Goal: Task Accomplishment & Management: Use online tool/utility

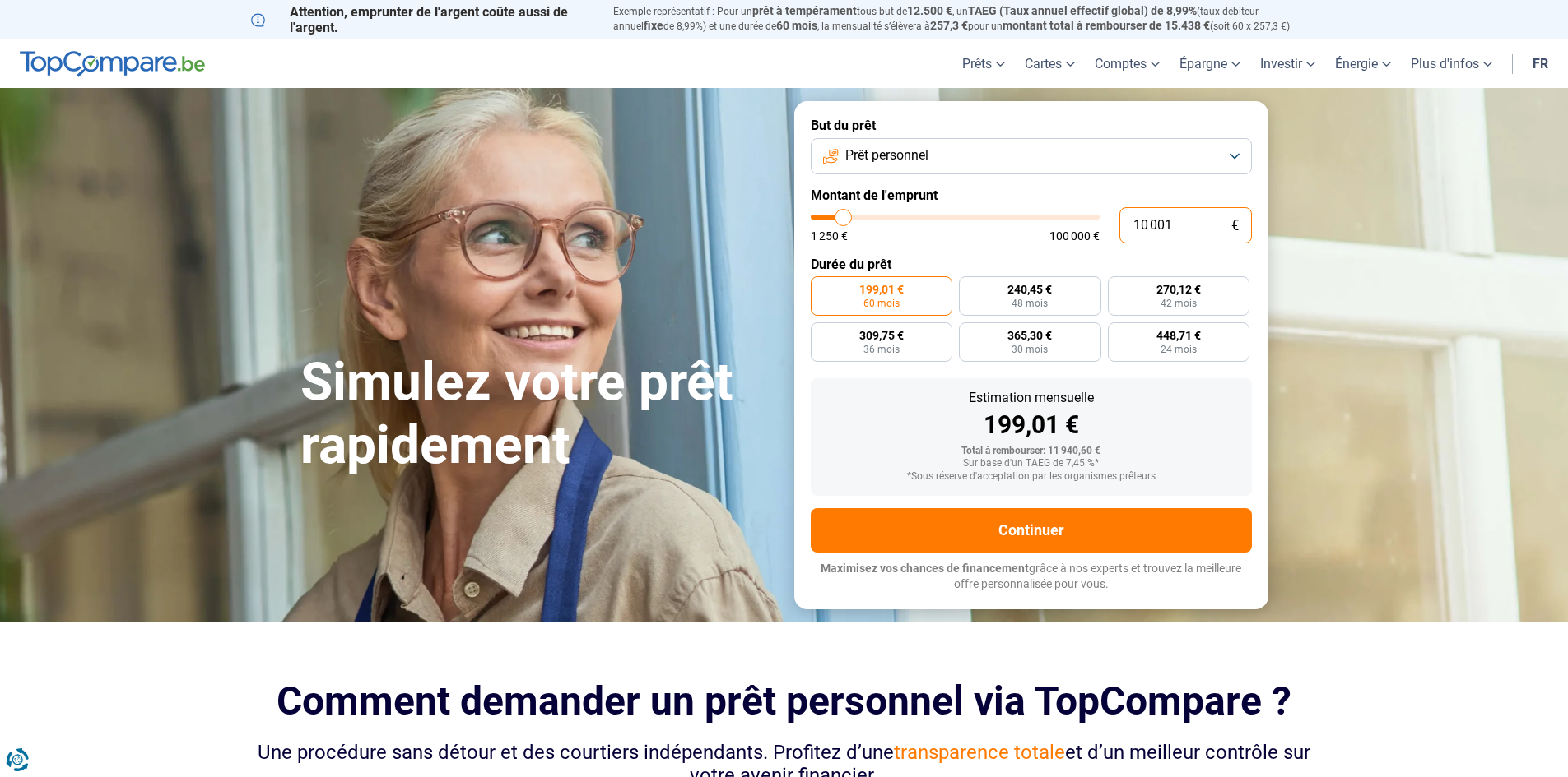
click at [1161, 224] on input "10 001" at bounding box center [1185, 225] width 132 height 36
click at [1160, 224] on input "10 001" at bounding box center [1185, 225] width 132 height 36
type input "1"
type input "1250"
type input "15"
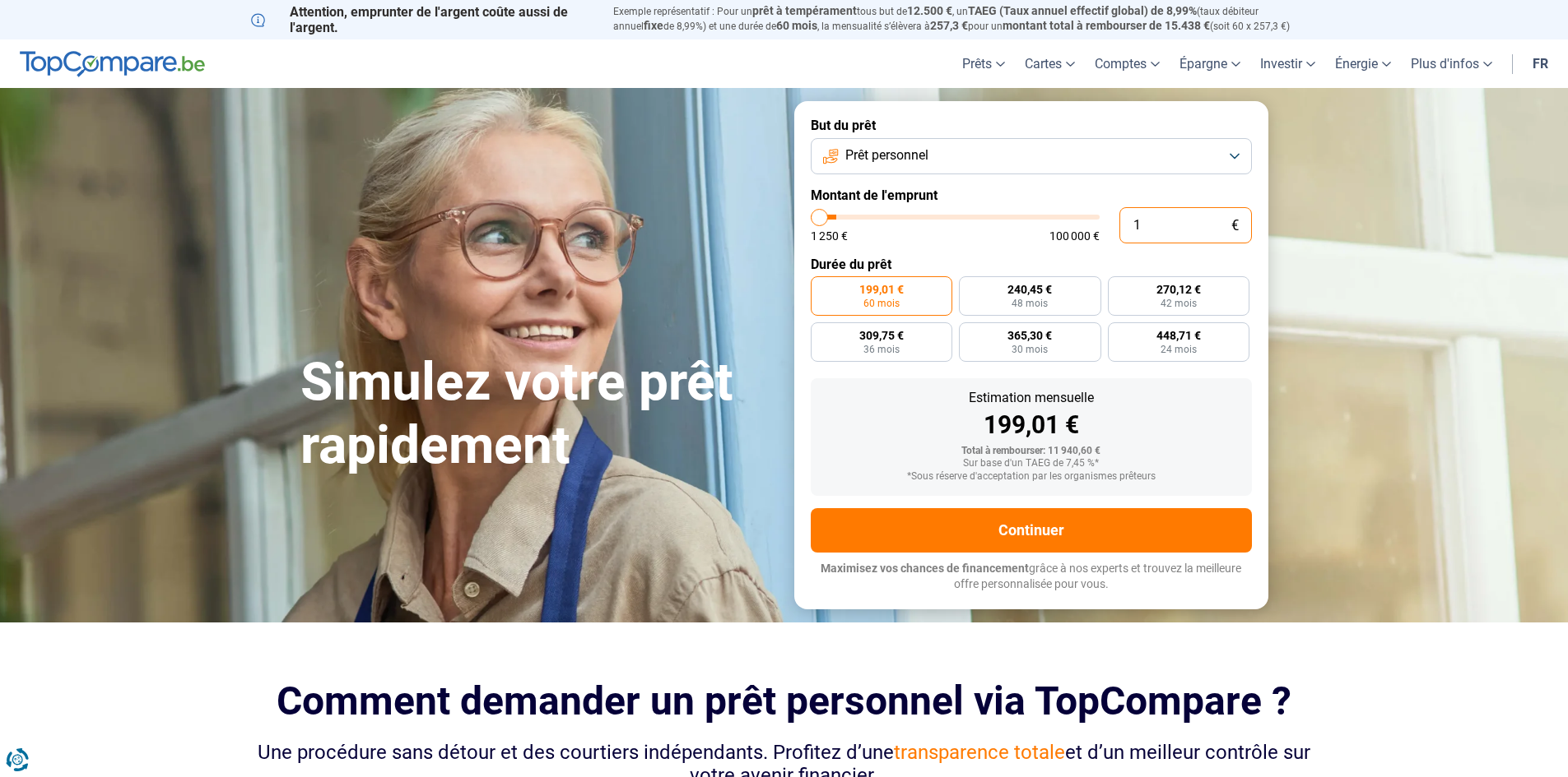
type input "1250"
type input "150"
type input "1250"
type input "1 500"
type input "1500"
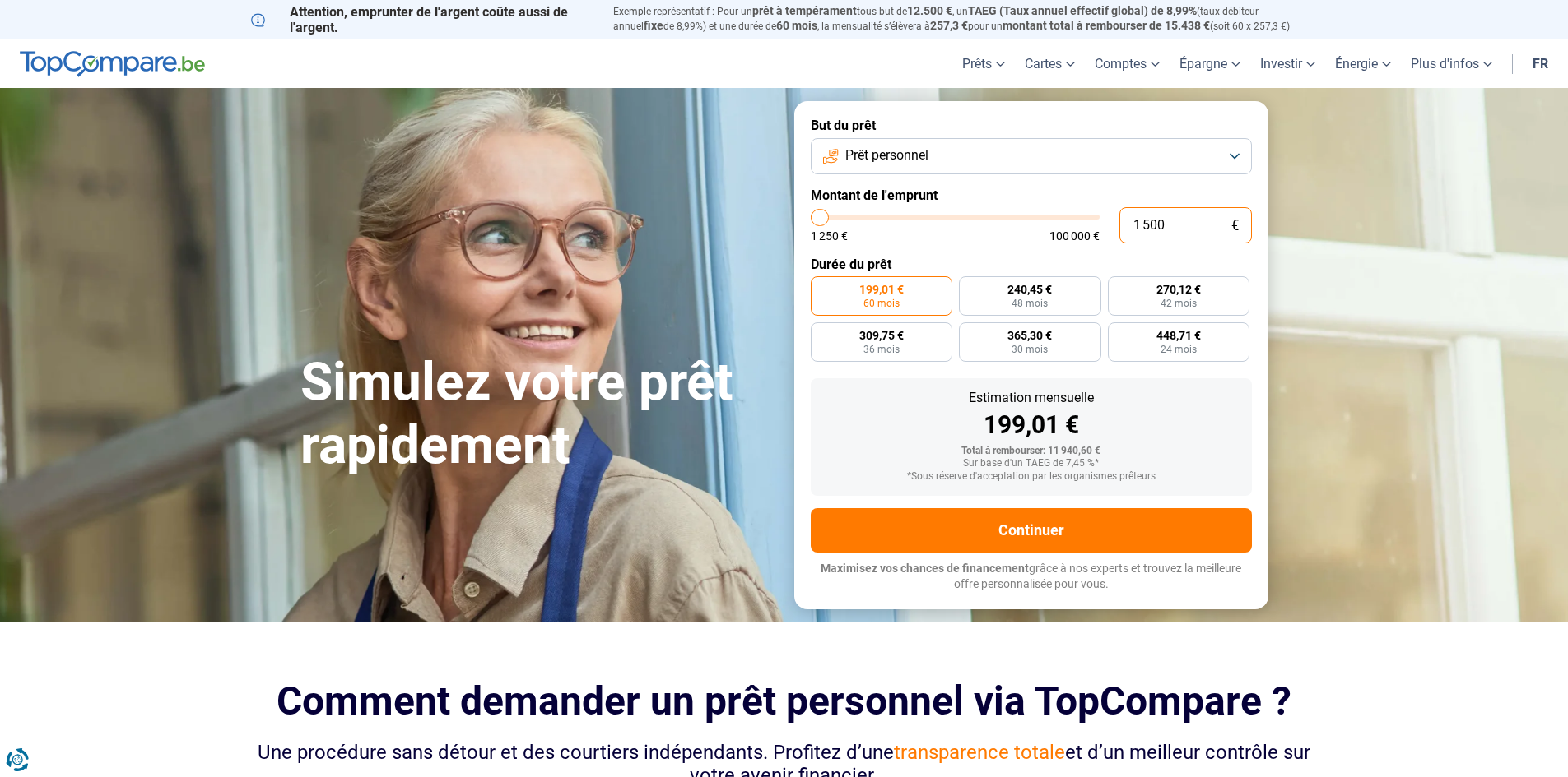
type input "15 000"
type input "15000"
type input "15 000"
